Goal: Task Accomplishment & Management: Use online tool/utility

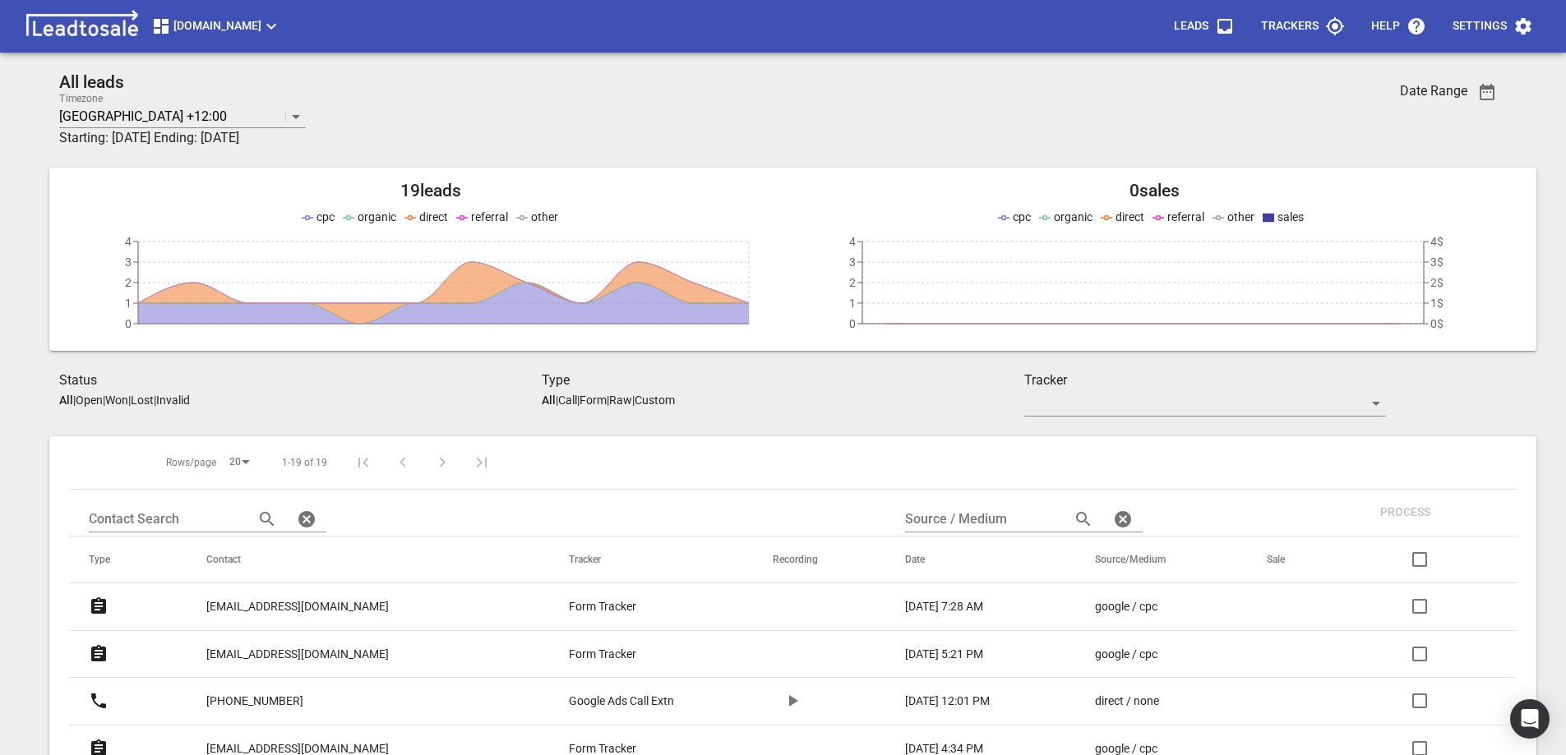
scroll to position [329, 0]
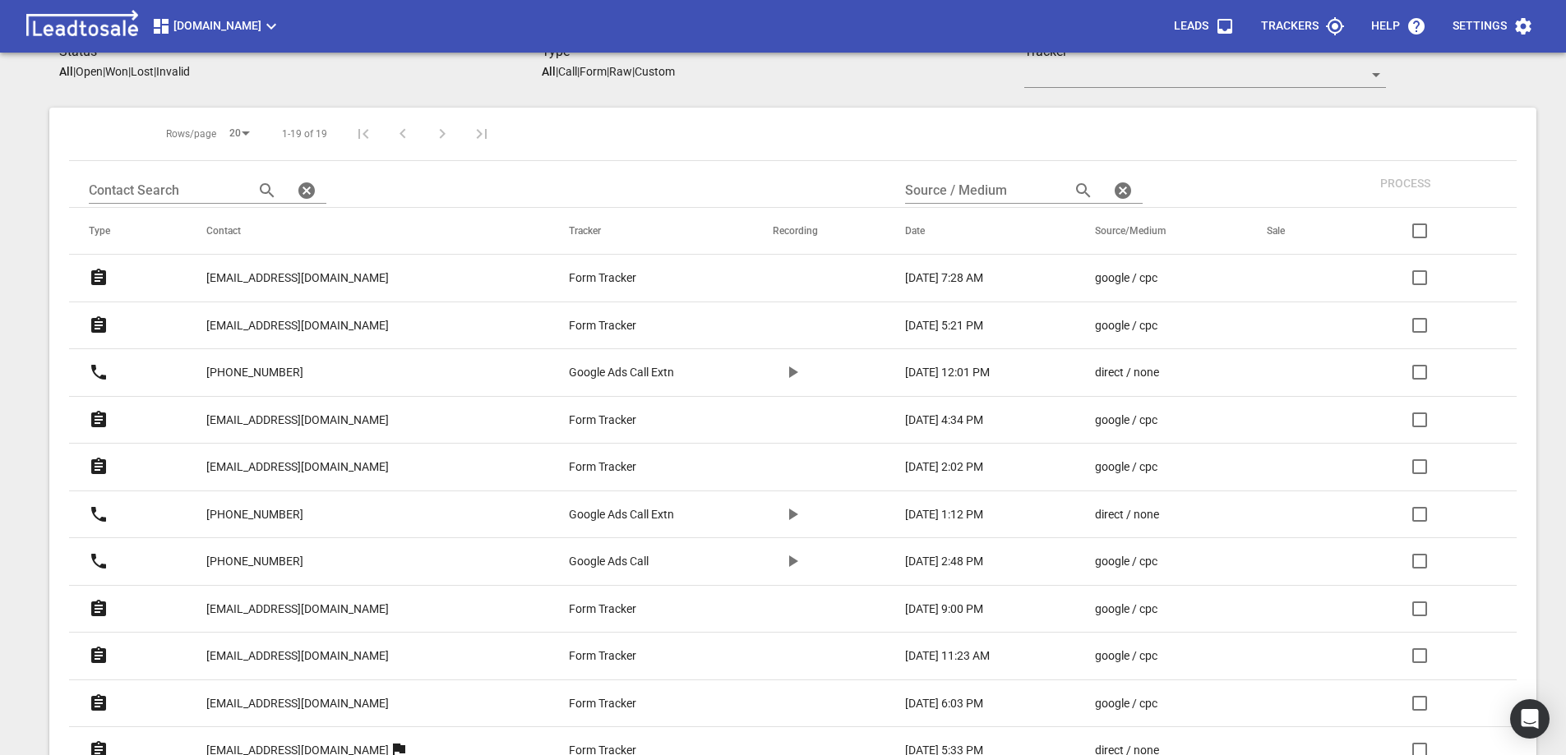
click at [267, 322] on p "[EMAIL_ADDRESS][DOMAIN_NAME]" at bounding box center [297, 325] width 182 height 17
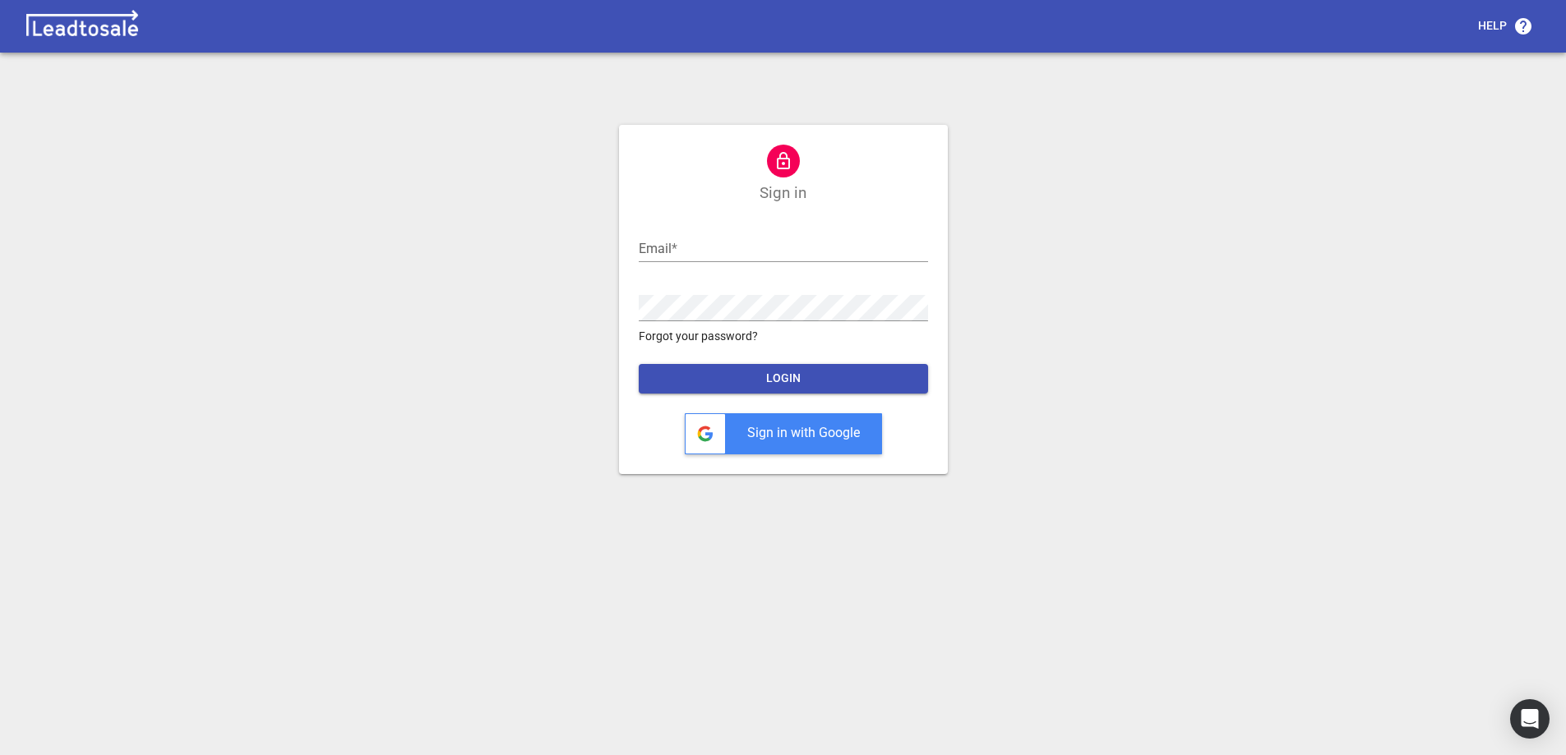
type input "ross@design2renovate.co.nz"
click at [806, 382] on span "LOGIN" at bounding box center [783, 379] width 263 height 16
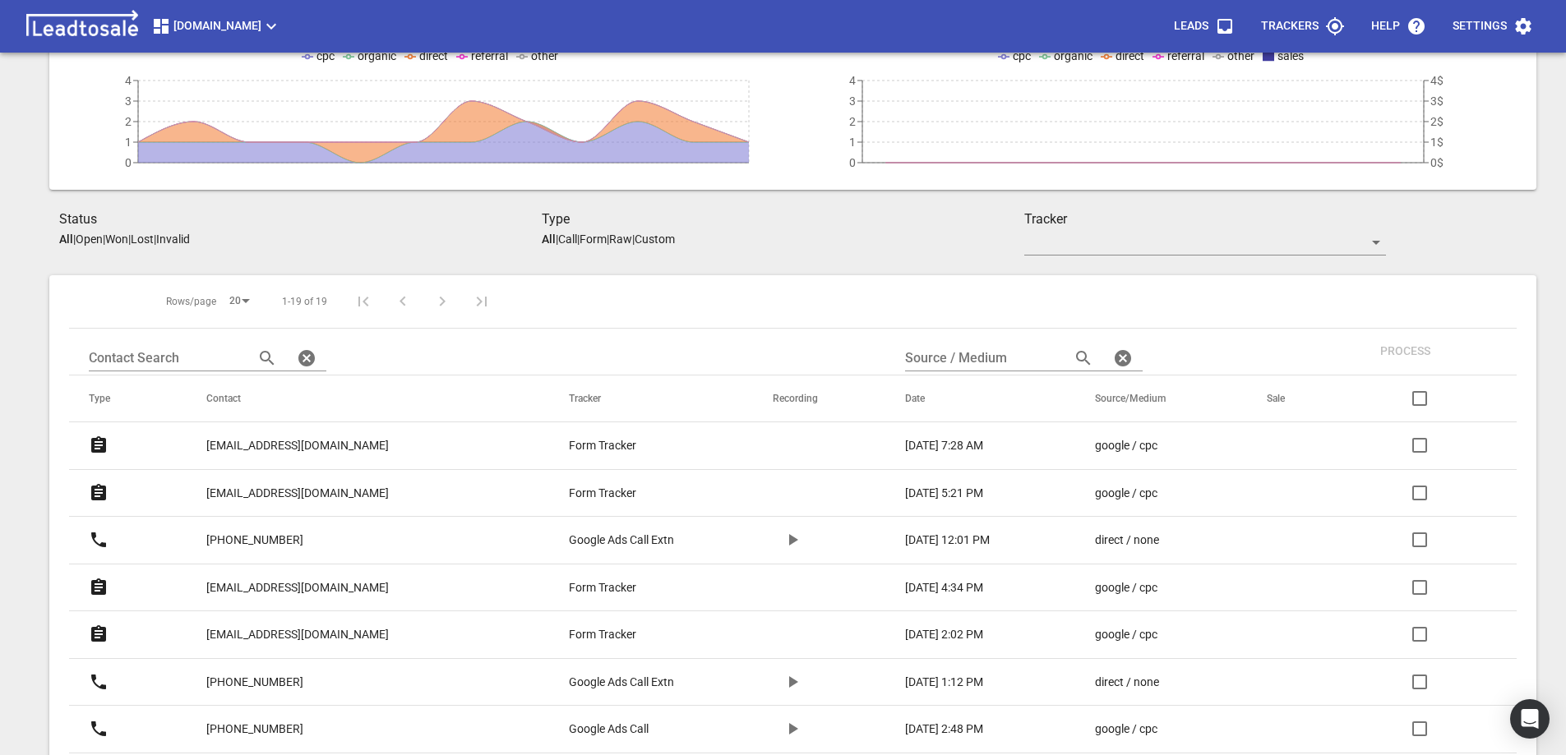
scroll to position [164, 0]
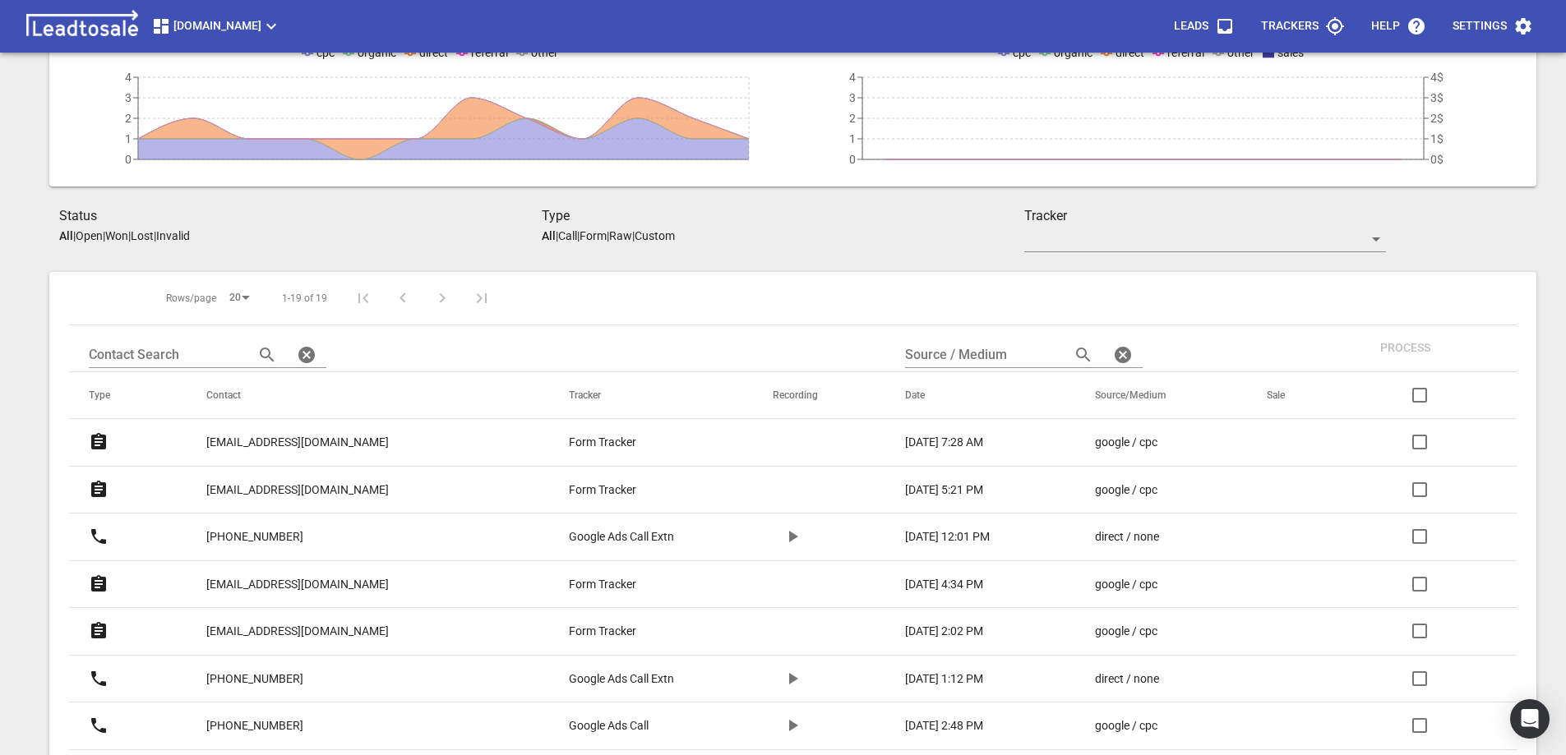
click at [311, 492] on p "[EMAIL_ADDRESS][DOMAIN_NAME]" at bounding box center [297, 490] width 182 height 17
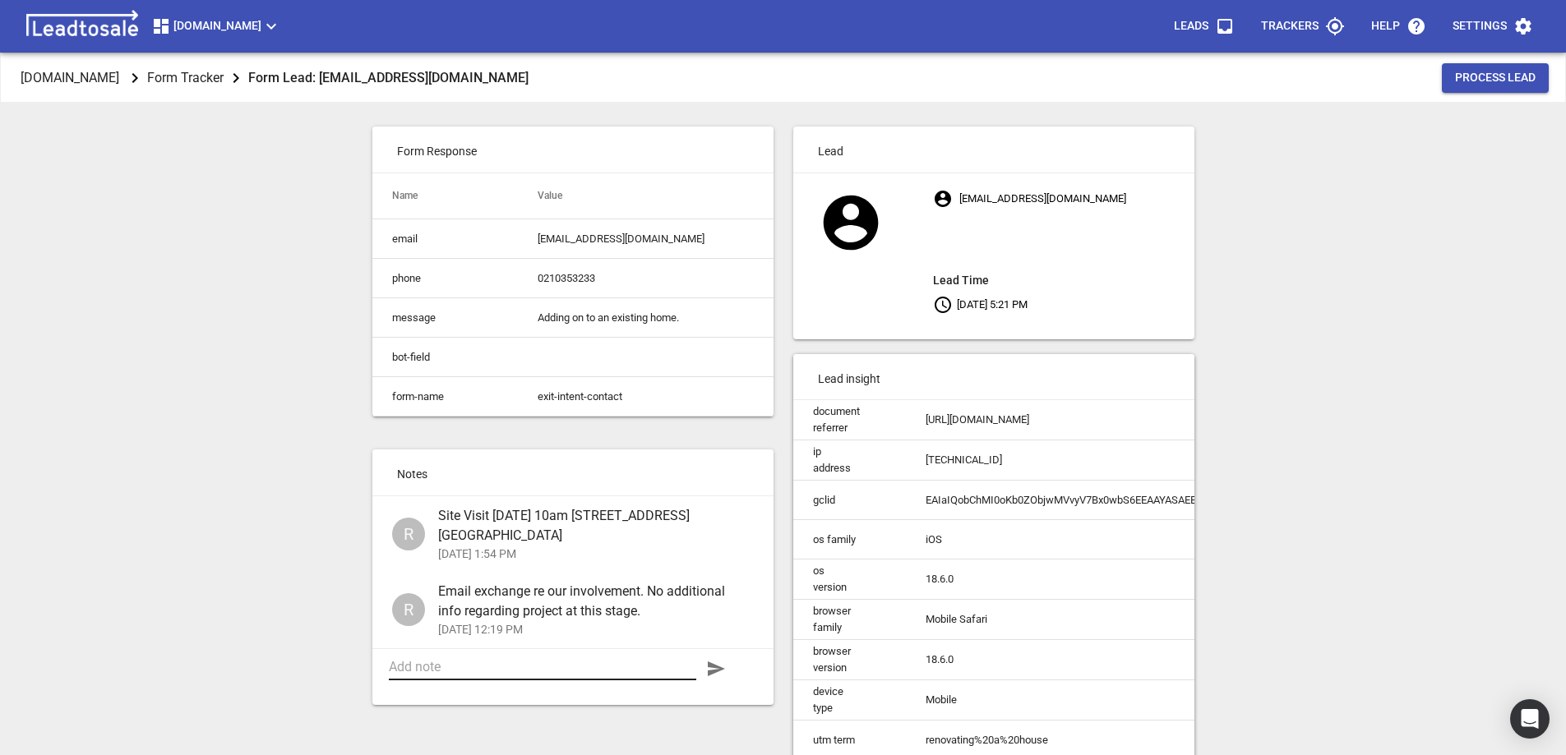
click at [463, 659] on textarea at bounding box center [542, 667] width 307 height 16
type textarea "Sitye Visit and quote sent 30-8-25"
click at [715, 662] on icon "button" at bounding box center [716, 669] width 17 height 15
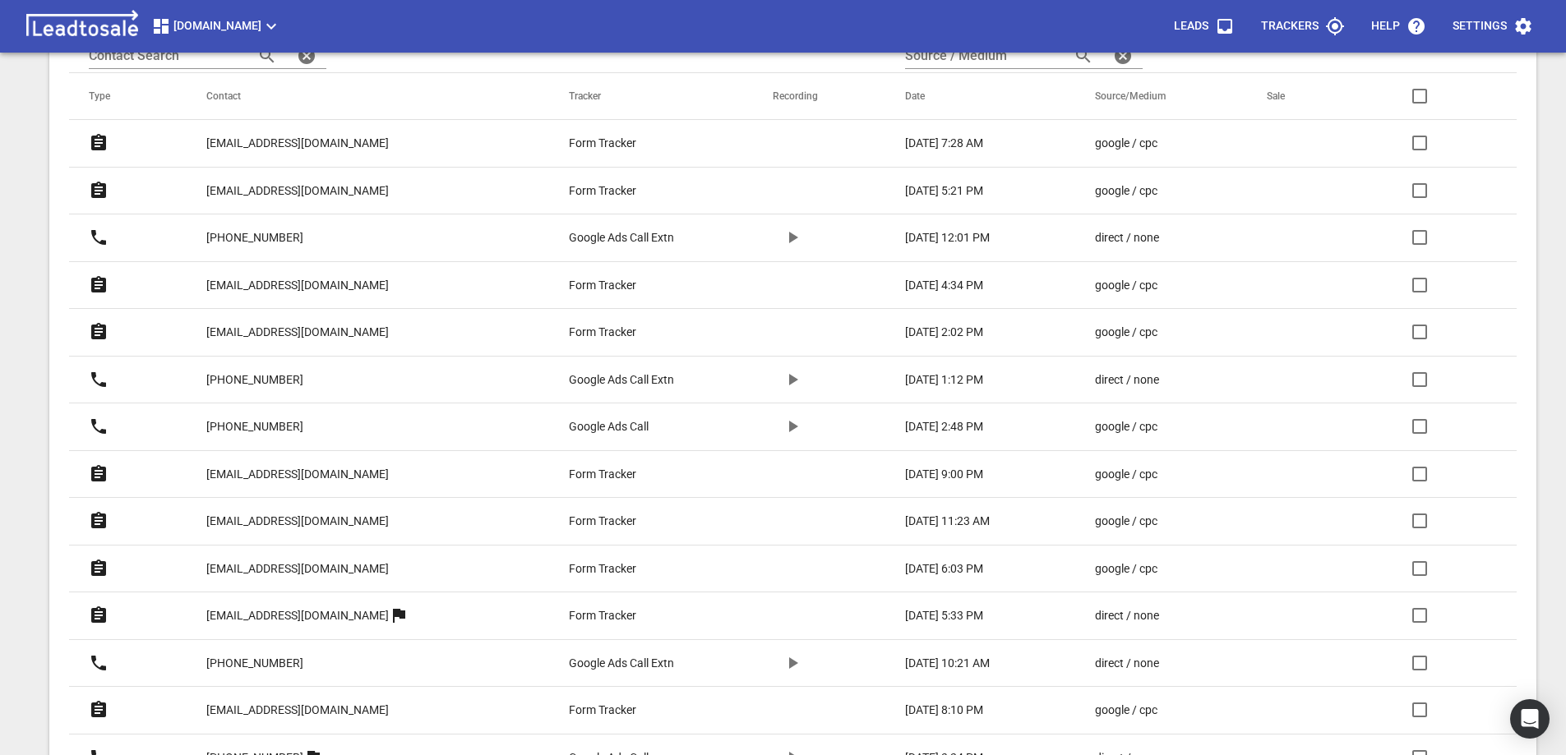
scroll to position [493, 0]
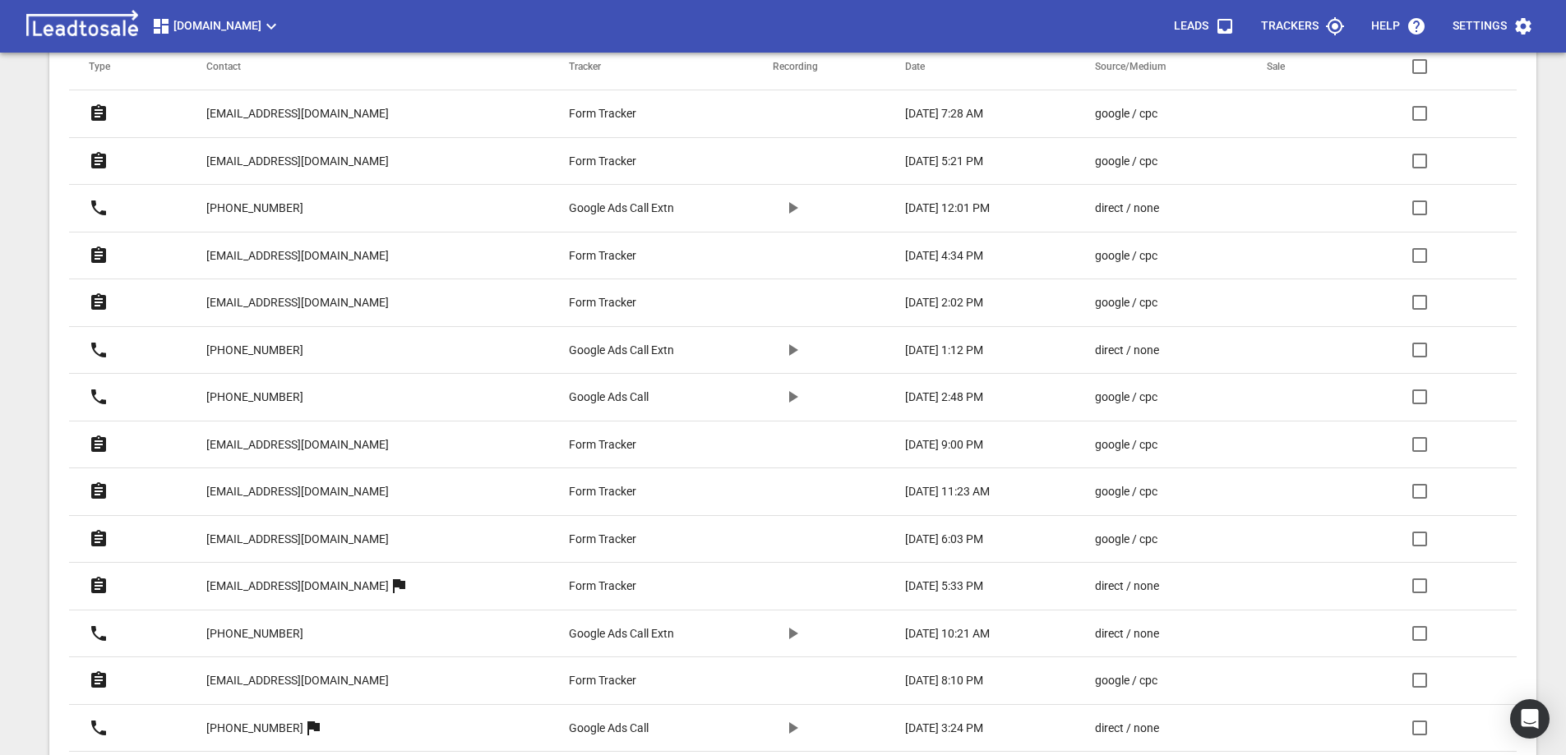
click at [275, 445] on p "[EMAIL_ADDRESS][DOMAIN_NAME]" at bounding box center [297, 444] width 182 height 17
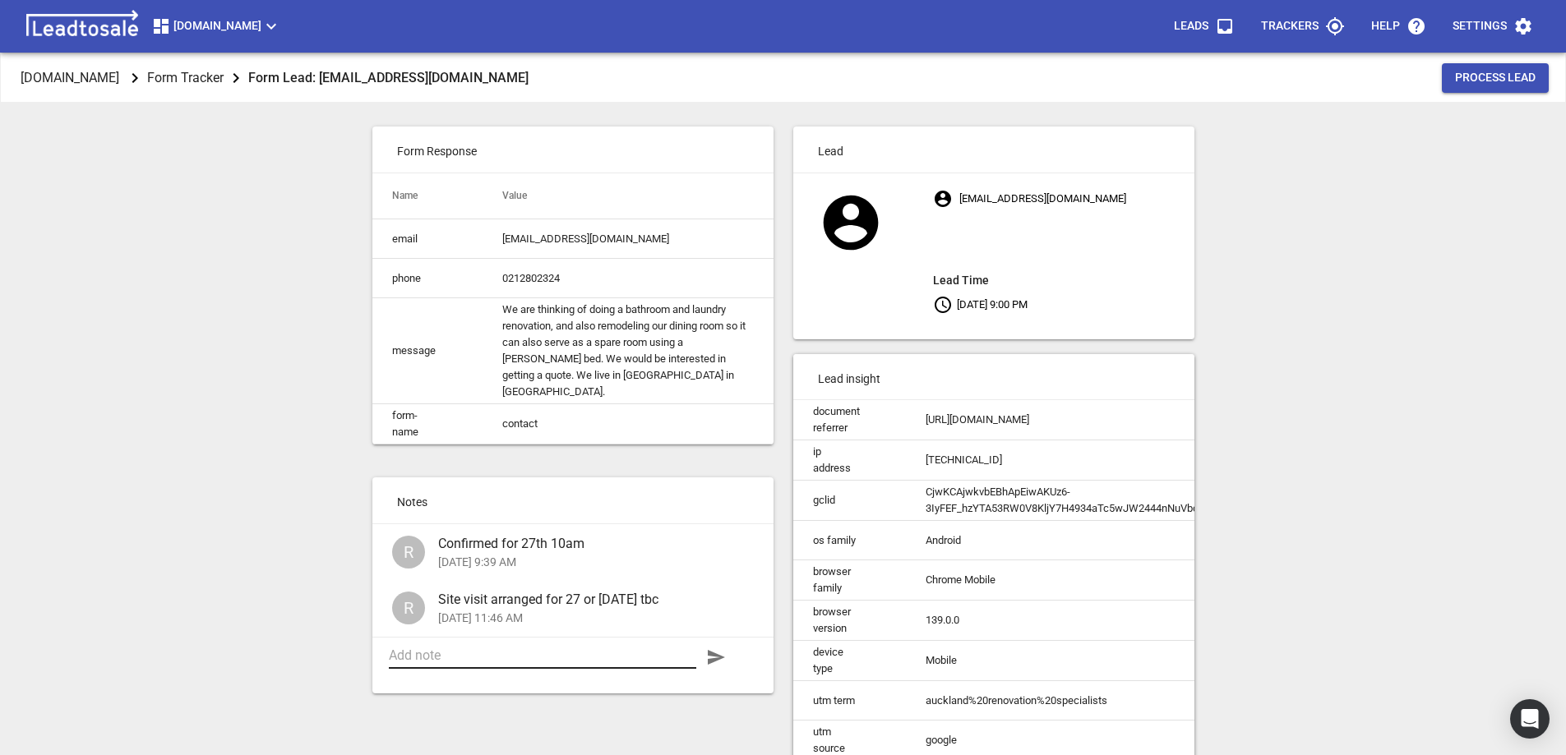
click at [450, 651] on textarea at bounding box center [542, 656] width 307 height 16
type textarea "Quote sent 30-8-25"
click at [715, 653] on icon "button" at bounding box center [716, 658] width 20 height 20
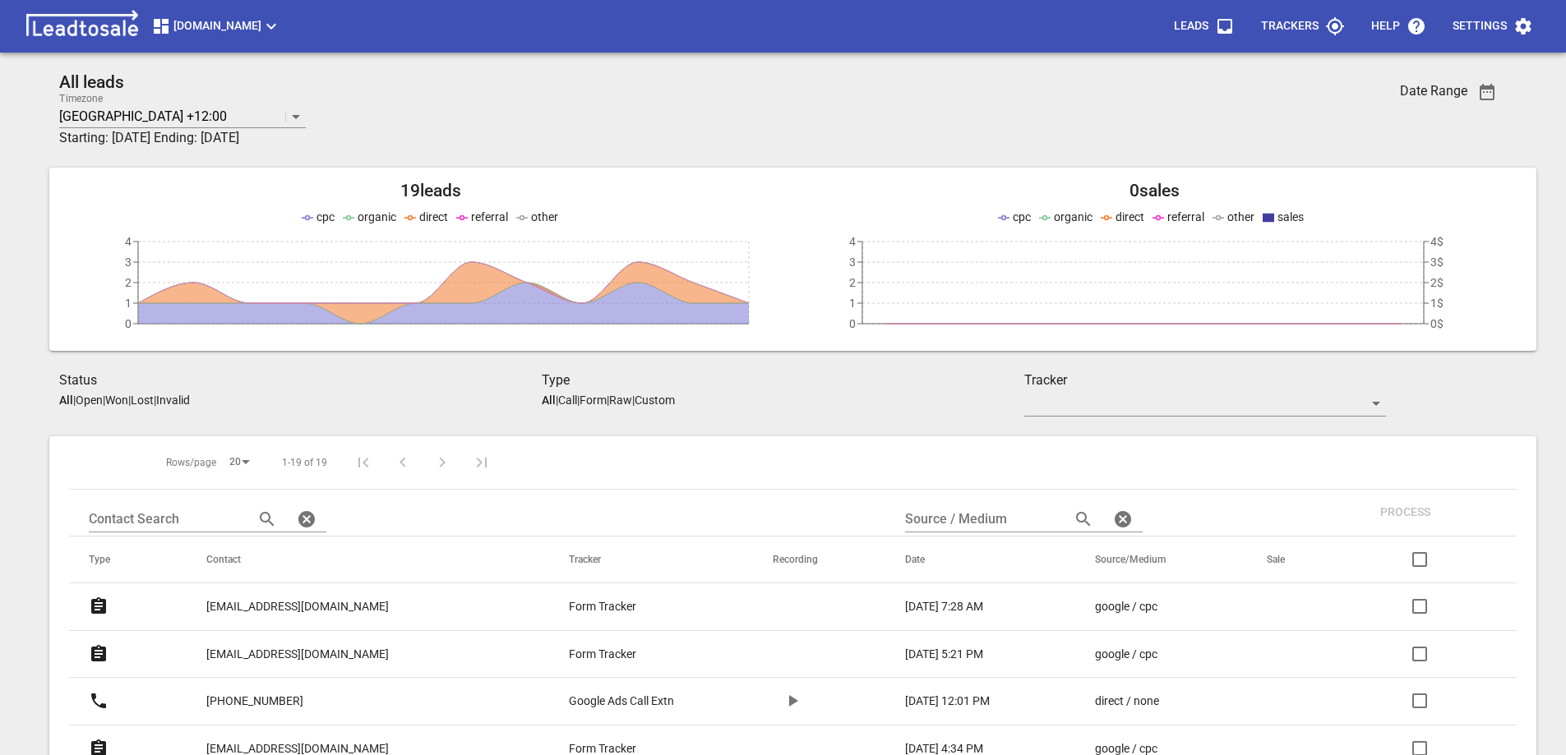
scroll to position [493, 0]
